Goal: Information Seeking & Learning: Learn about a topic

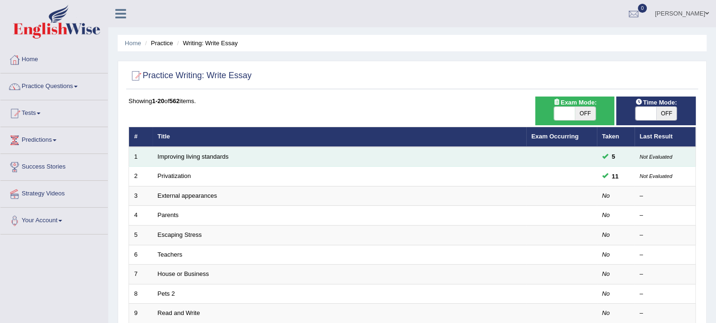
click at [386, 157] on td "Improving living standards" at bounding box center [339, 157] width 374 height 20
click at [387, 158] on td "Improving living standards" at bounding box center [339, 157] width 374 height 20
drag, startPoint x: 387, startPoint y: 158, endPoint x: 197, endPoint y: 157, distance: 189.6
click at [197, 157] on td "Improving living standards" at bounding box center [339, 157] width 374 height 20
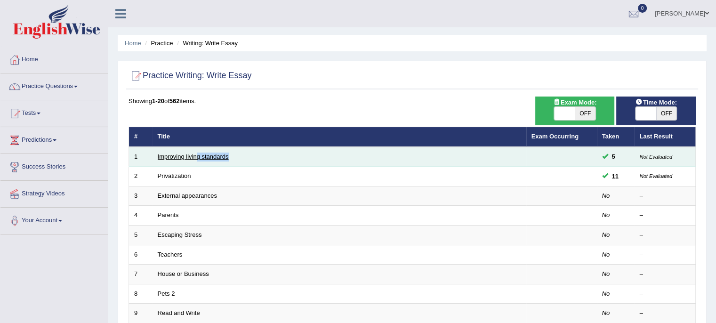
click at [170, 155] on link "Improving living standards" at bounding box center [193, 156] width 71 height 7
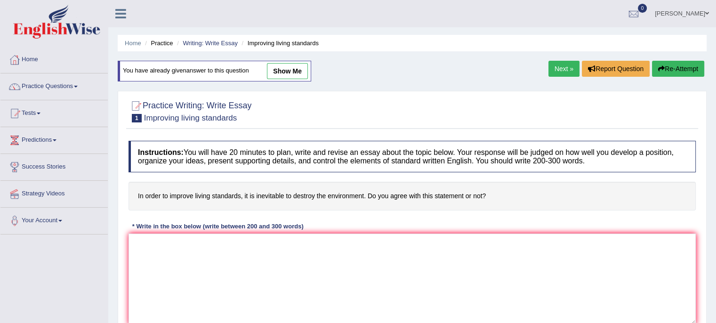
click at [286, 70] on link "show me" at bounding box center [287, 71] width 41 height 16
type textarea "In [DATE] complex world, numerous issues and topics are subject to debate. One …"
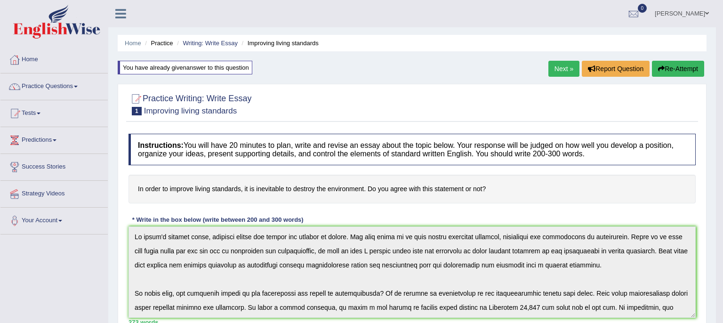
click at [286, 70] on body "Toggle navigation Home Practice Questions Speaking Practice Read Aloud Repeat S…" at bounding box center [361, 161] width 723 height 323
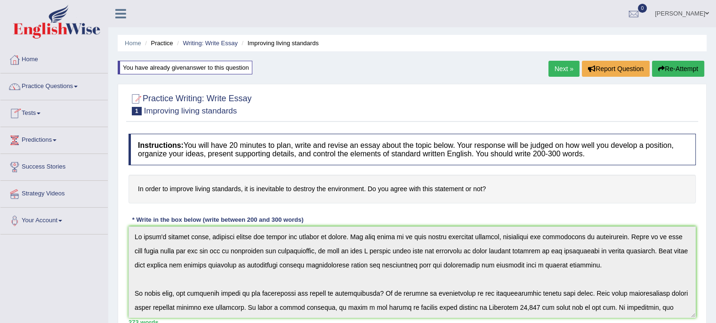
click at [38, 113] on link "Tests" at bounding box center [53, 112] width 107 height 24
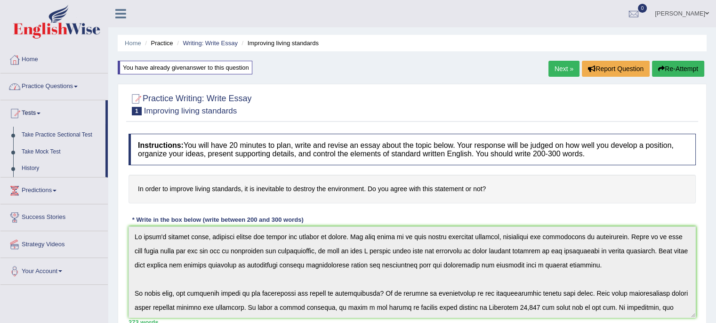
click at [71, 86] on link "Practice Questions" at bounding box center [53, 85] width 107 height 24
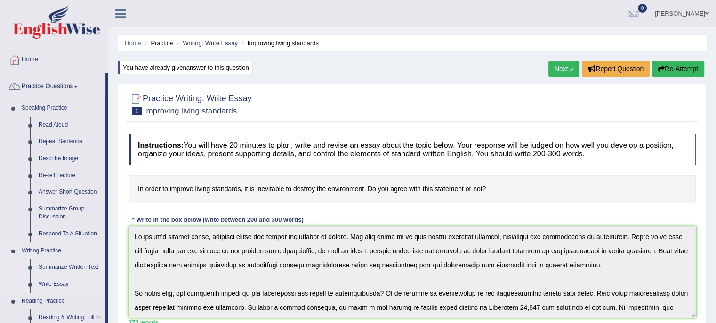
click at [61, 280] on link "Write Essay" at bounding box center [69, 284] width 71 height 17
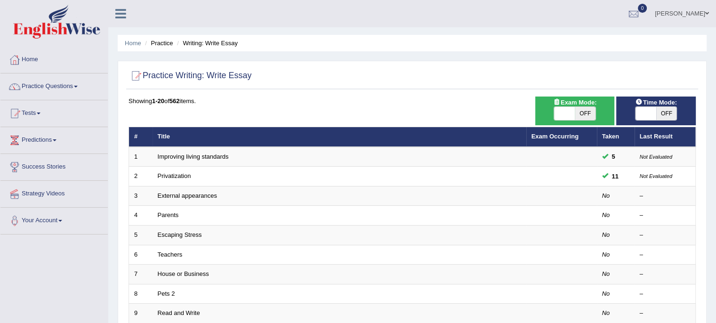
scroll to position [282, 0]
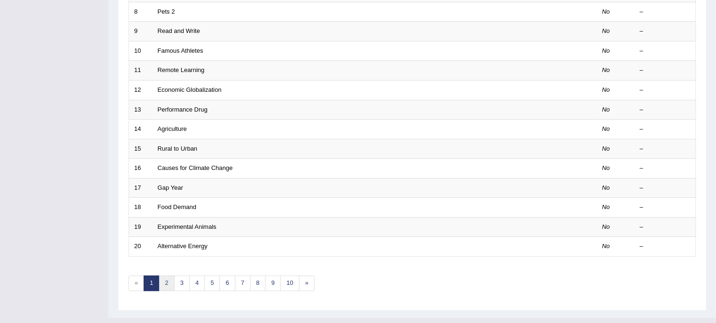
click at [169, 280] on link "2" at bounding box center [167, 283] width 16 height 16
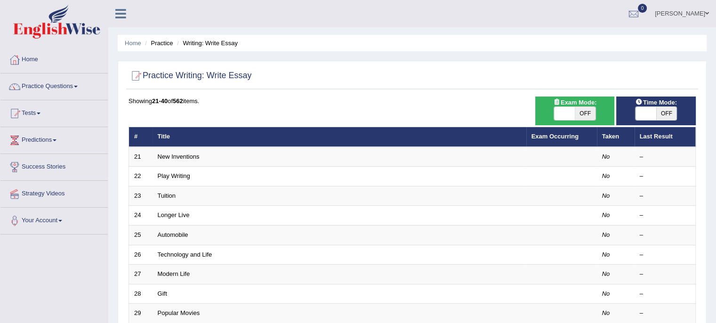
scroll to position [282, 0]
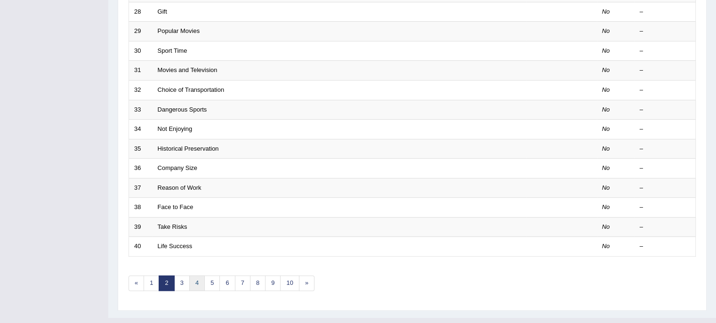
click at [194, 280] on link "4" at bounding box center [197, 283] width 16 height 16
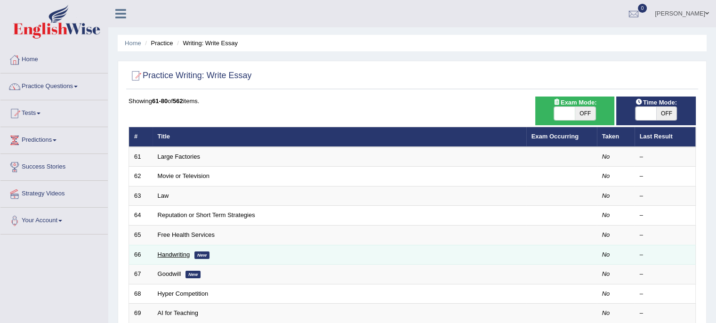
click at [179, 251] on link "Handwriting" at bounding box center [174, 254] width 32 height 7
